Goal: Transaction & Acquisition: Purchase product/service

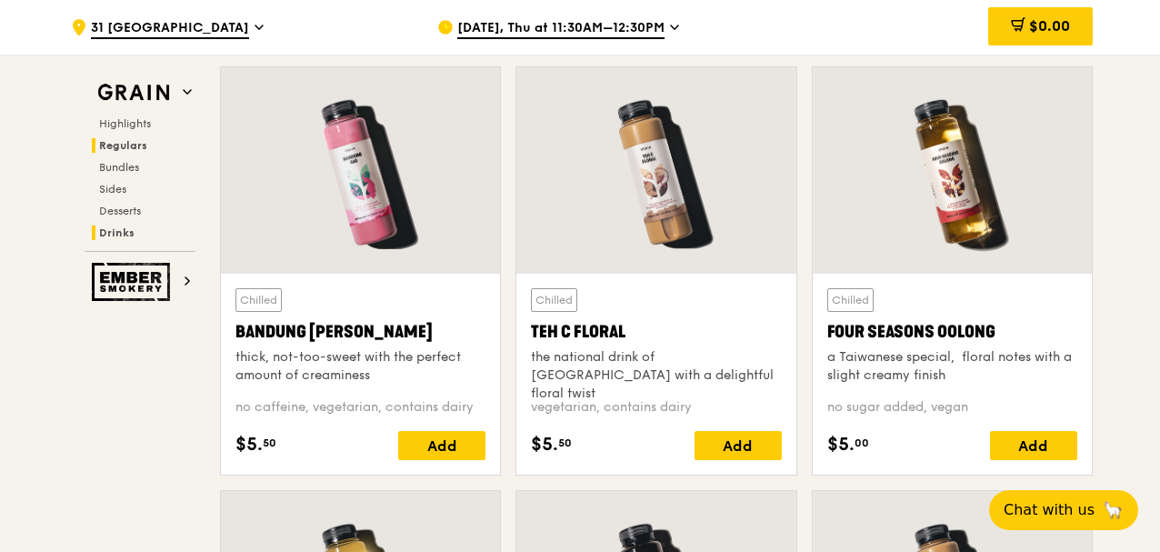
click at [136, 147] on span "Regulars" at bounding box center [123, 145] width 48 height 13
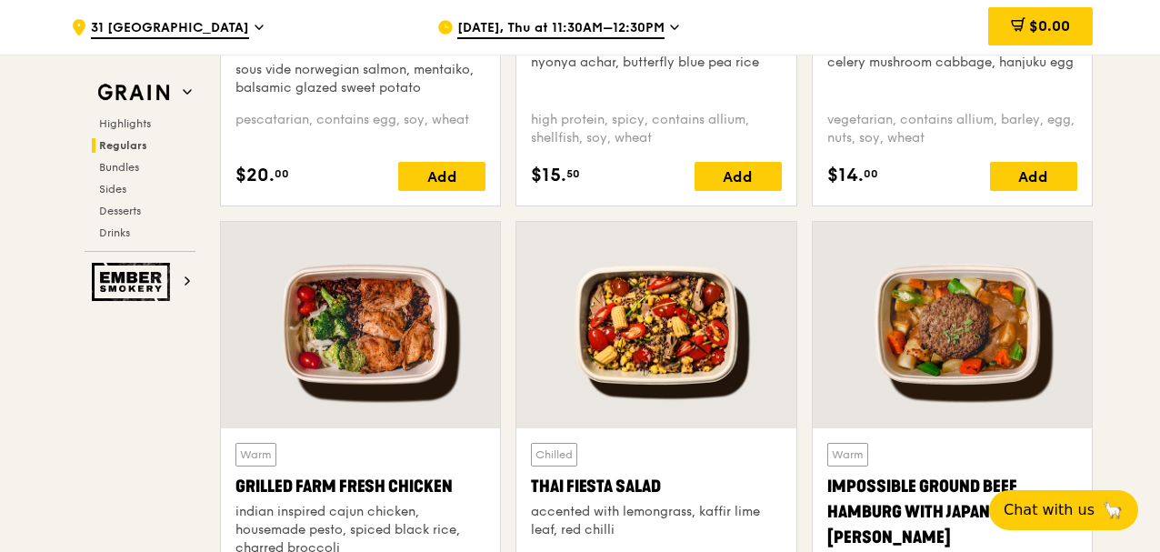
scroll to position [2164, 0]
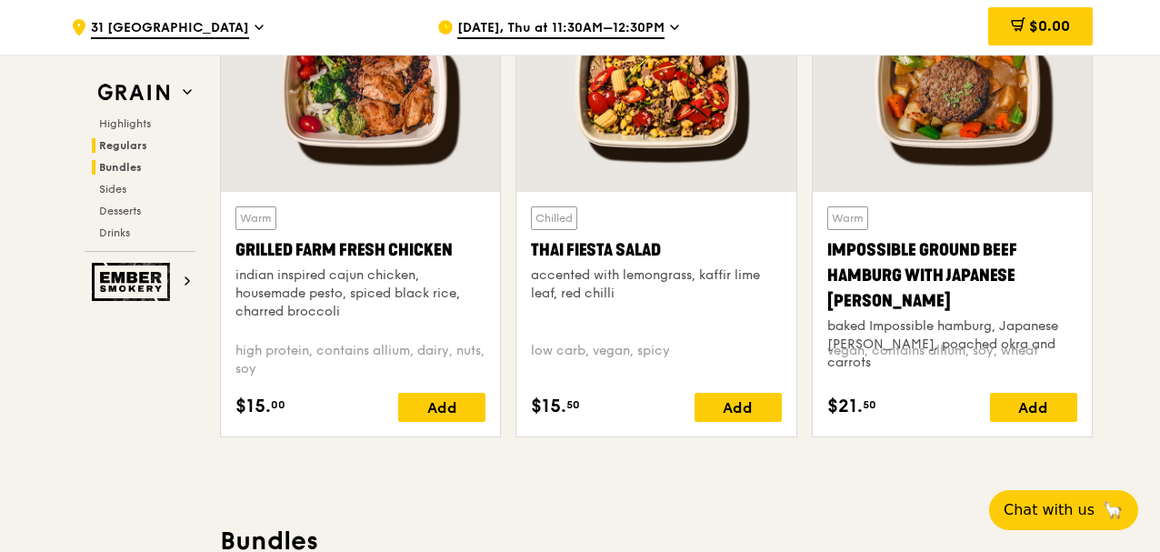
click at [120, 172] on span "Bundles" at bounding box center [120, 167] width 43 height 13
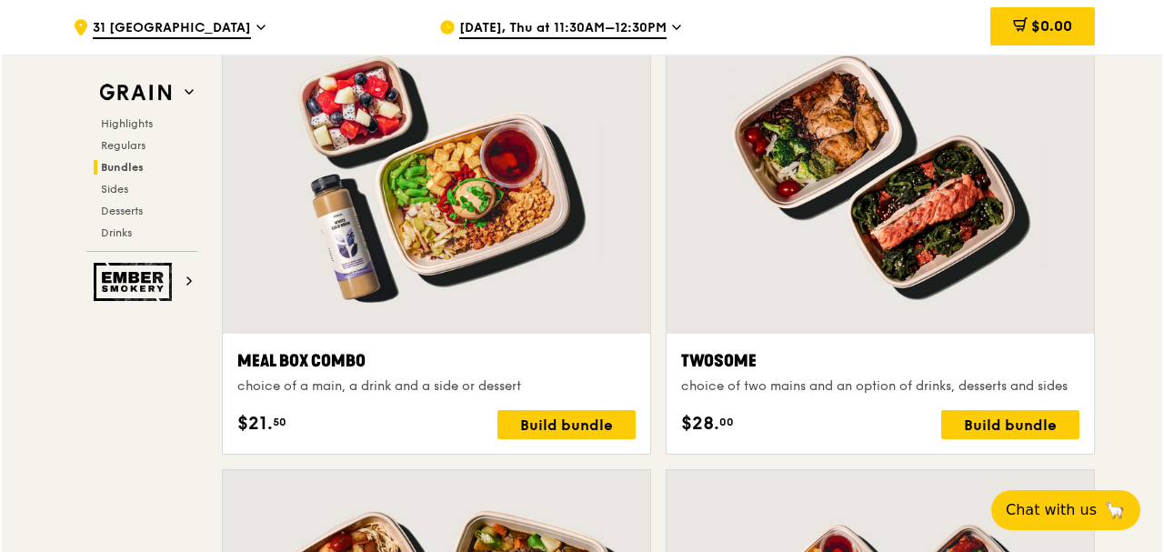
scroll to position [2775, 0]
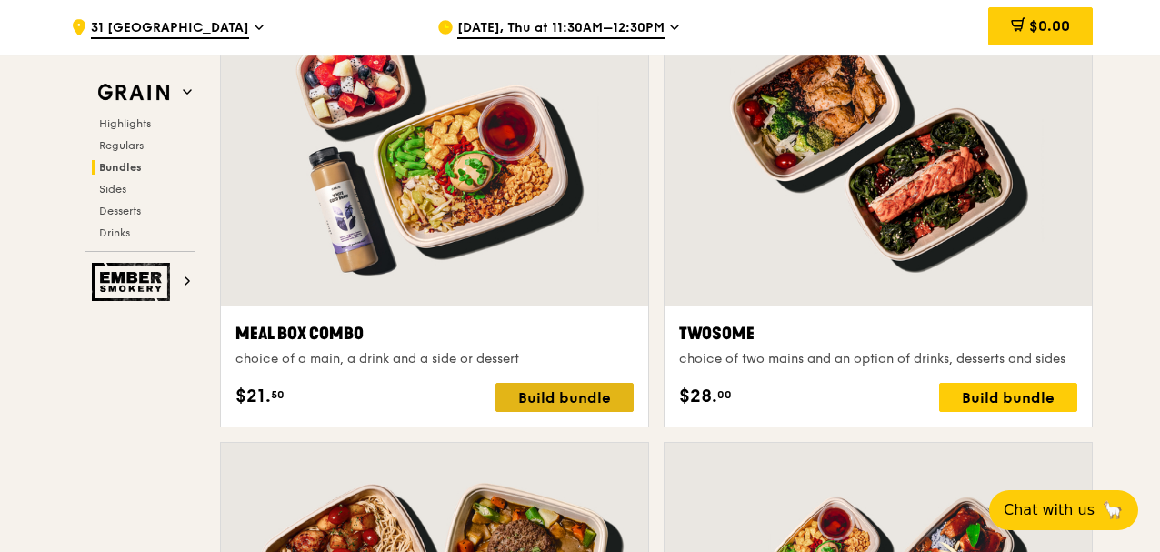
click at [520, 395] on div "Build bundle" at bounding box center [565, 397] width 138 height 29
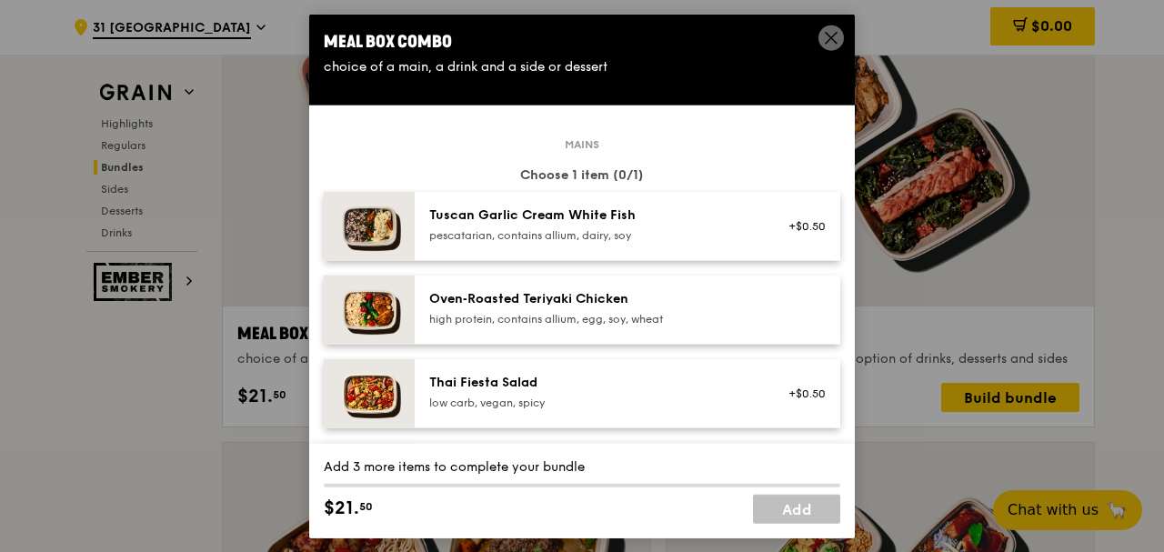
click at [612, 306] on div "Oven‑Roasted Teriyaki Chicken" at bounding box center [592, 298] width 326 height 18
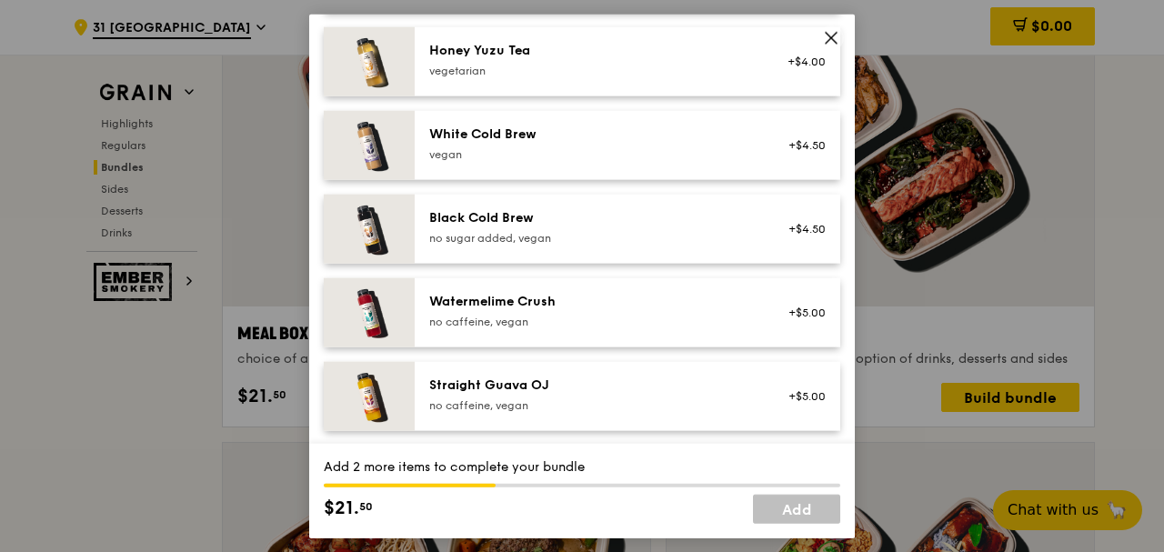
scroll to position [1946, 0]
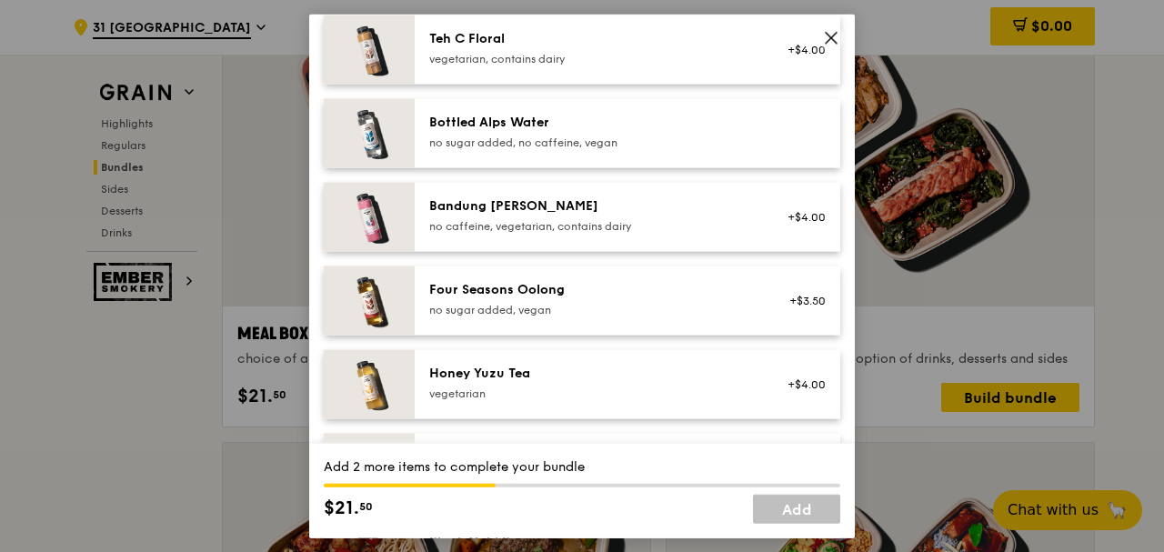
click at [829, 35] on icon at bounding box center [831, 37] width 11 height 11
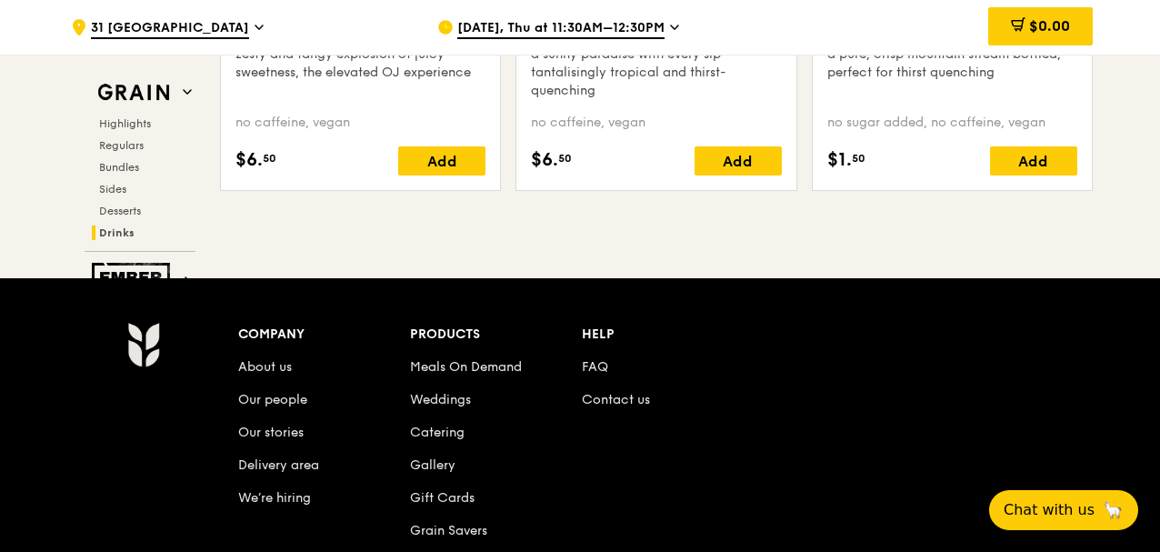
scroll to position [7543, 0]
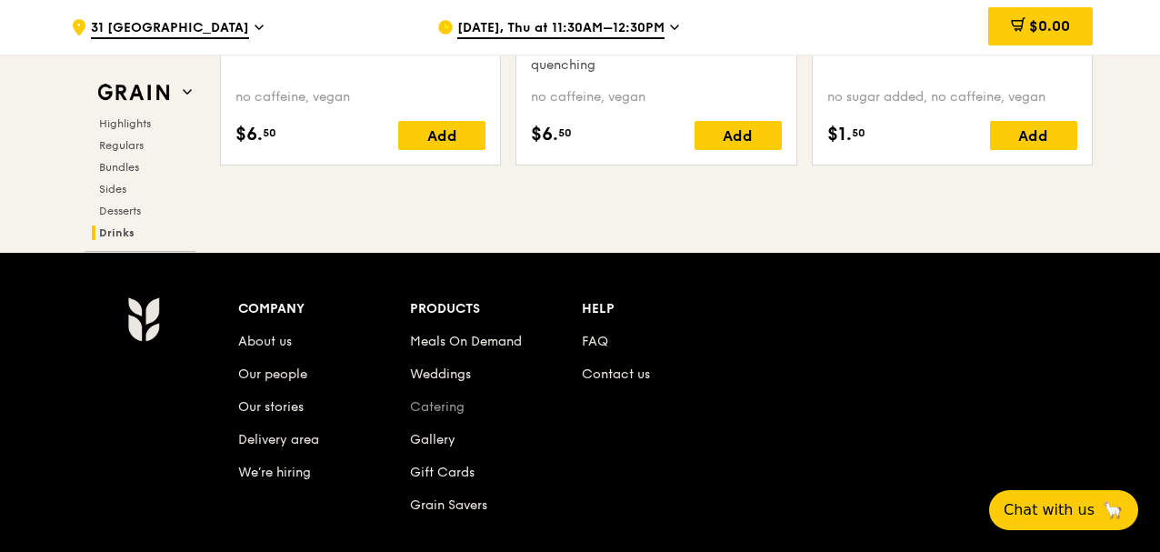
click at [454, 399] on link "Catering" at bounding box center [437, 406] width 55 height 15
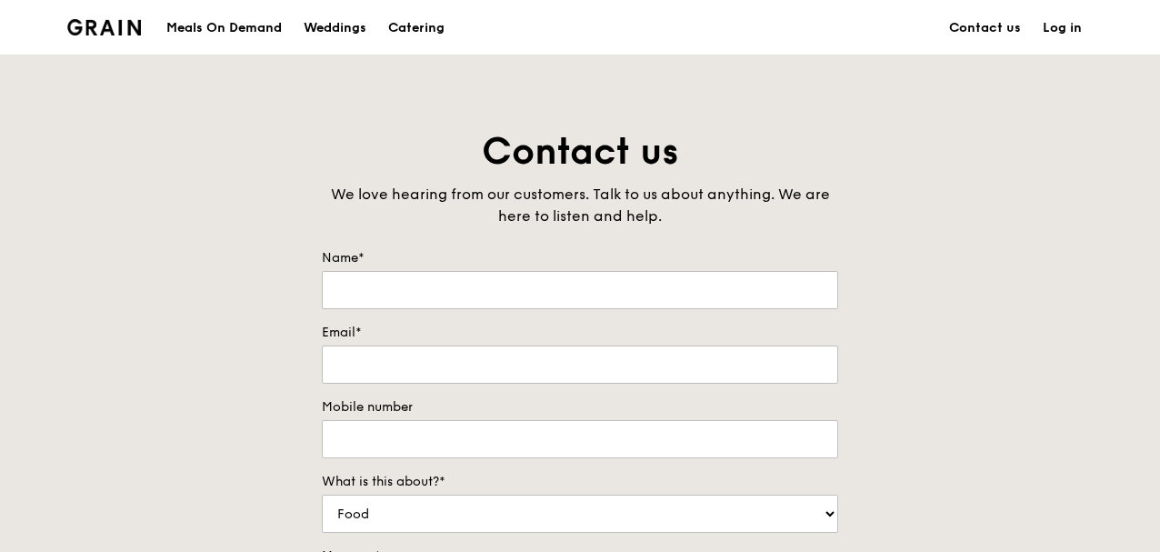
click at [258, 27] on div "Meals On Demand" at bounding box center [223, 28] width 115 height 55
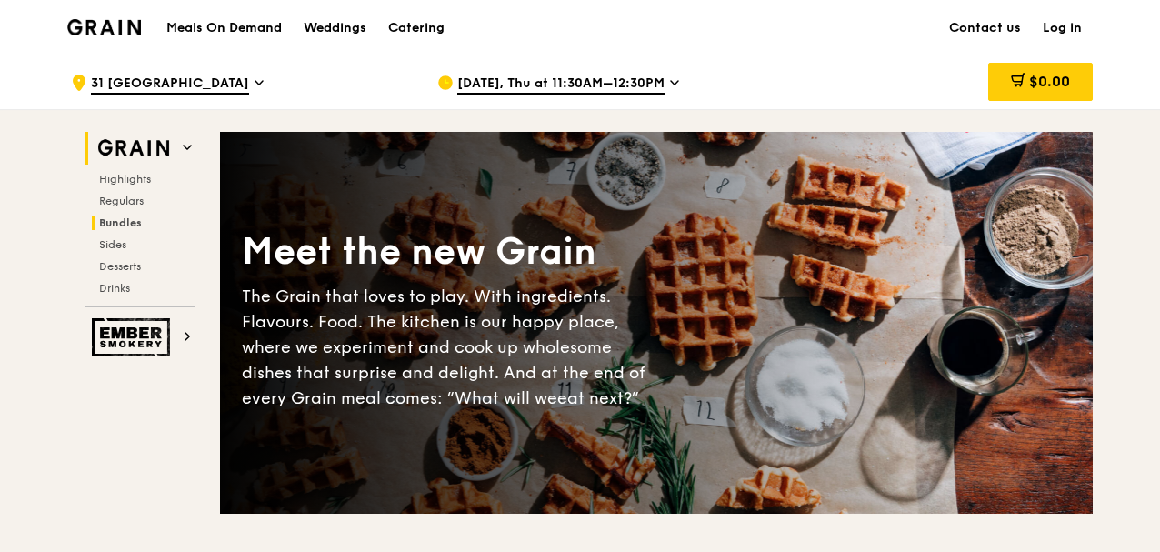
click at [129, 226] on span "Bundles" at bounding box center [120, 222] width 43 height 13
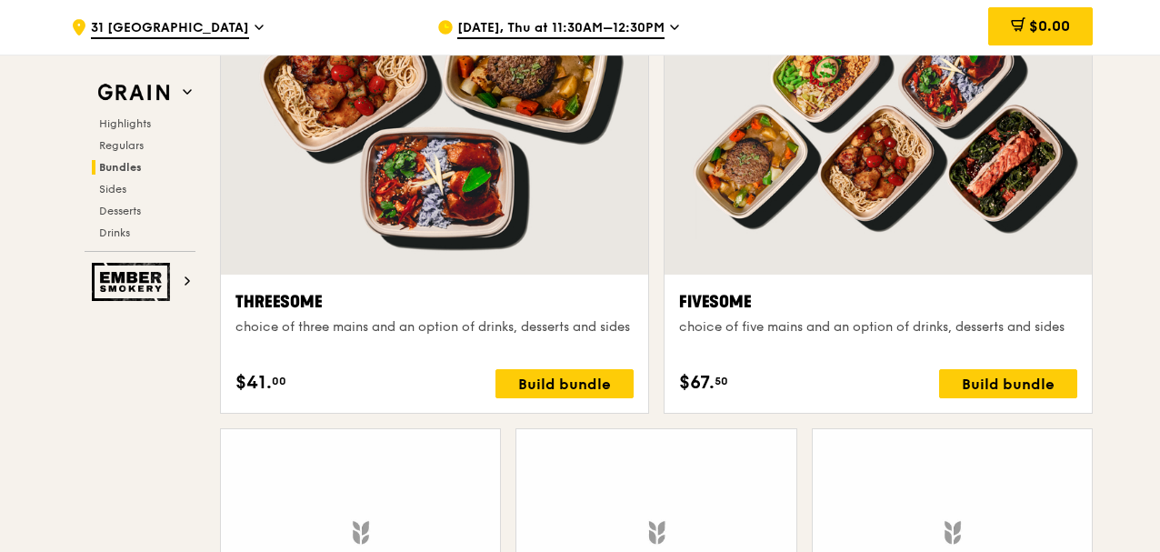
scroll to position [3262, 0]
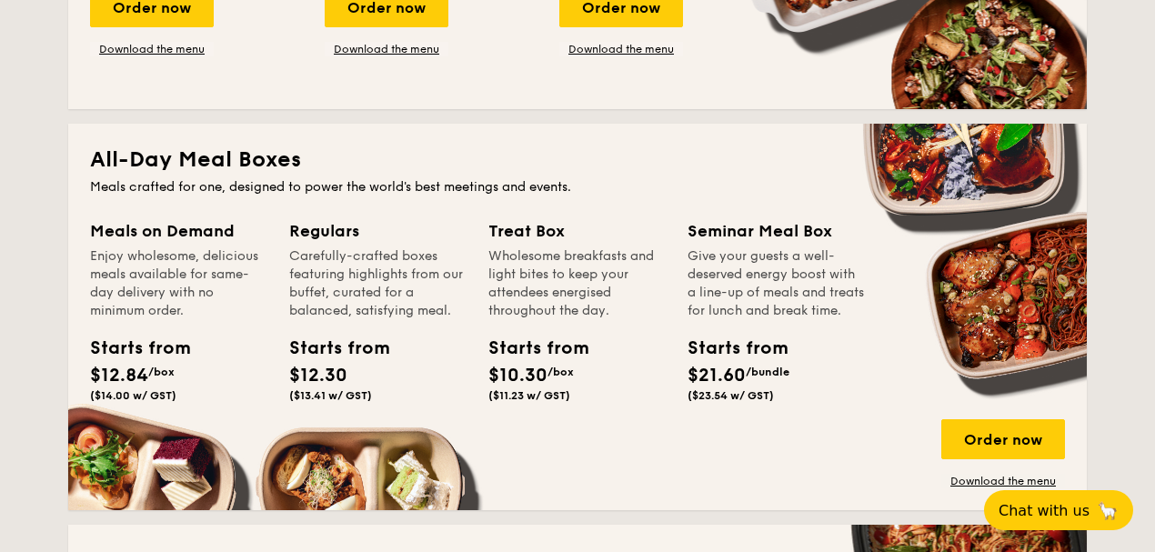
scroll to position [1131, 0]
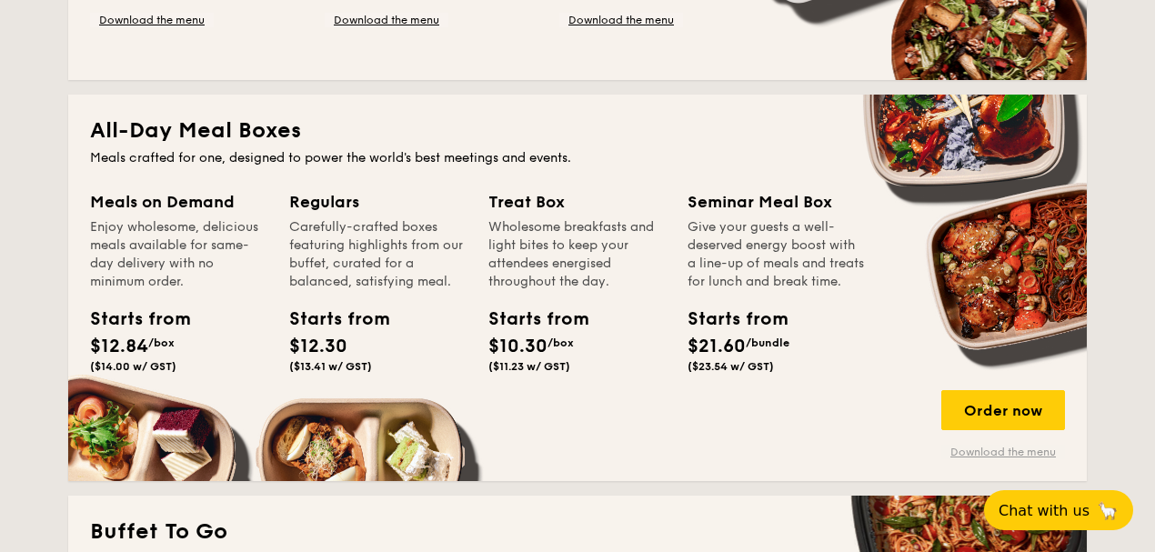
drag, startPoint x: 1004, startPoint y: 411, endPoint x: 1029, endPoint y: 452, distance: 48.2
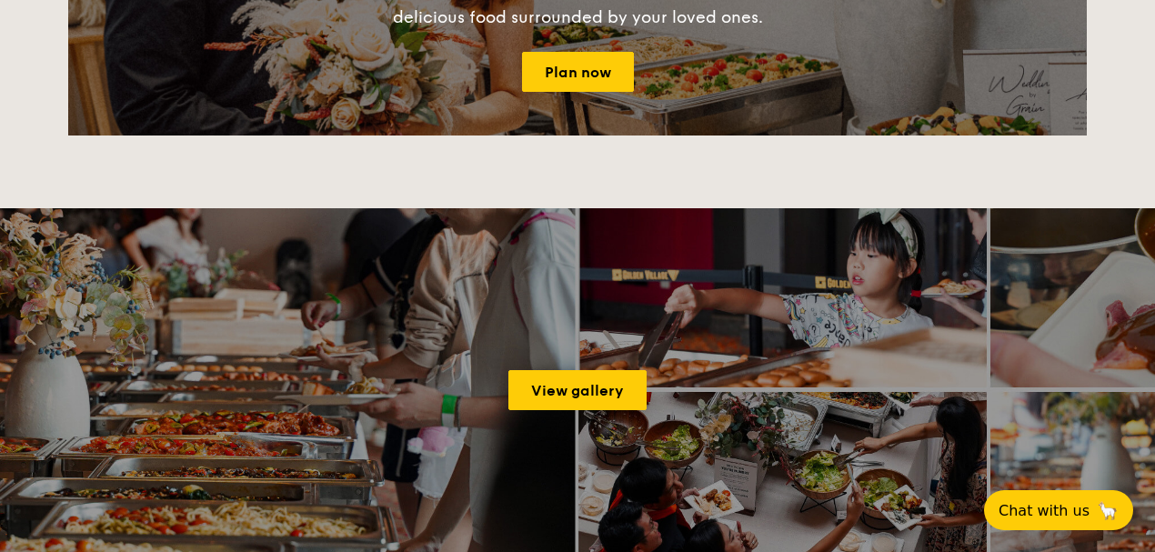
scroll to position [2829, 0]
